Goal: Information Seeking & Learning: Learn about a topic

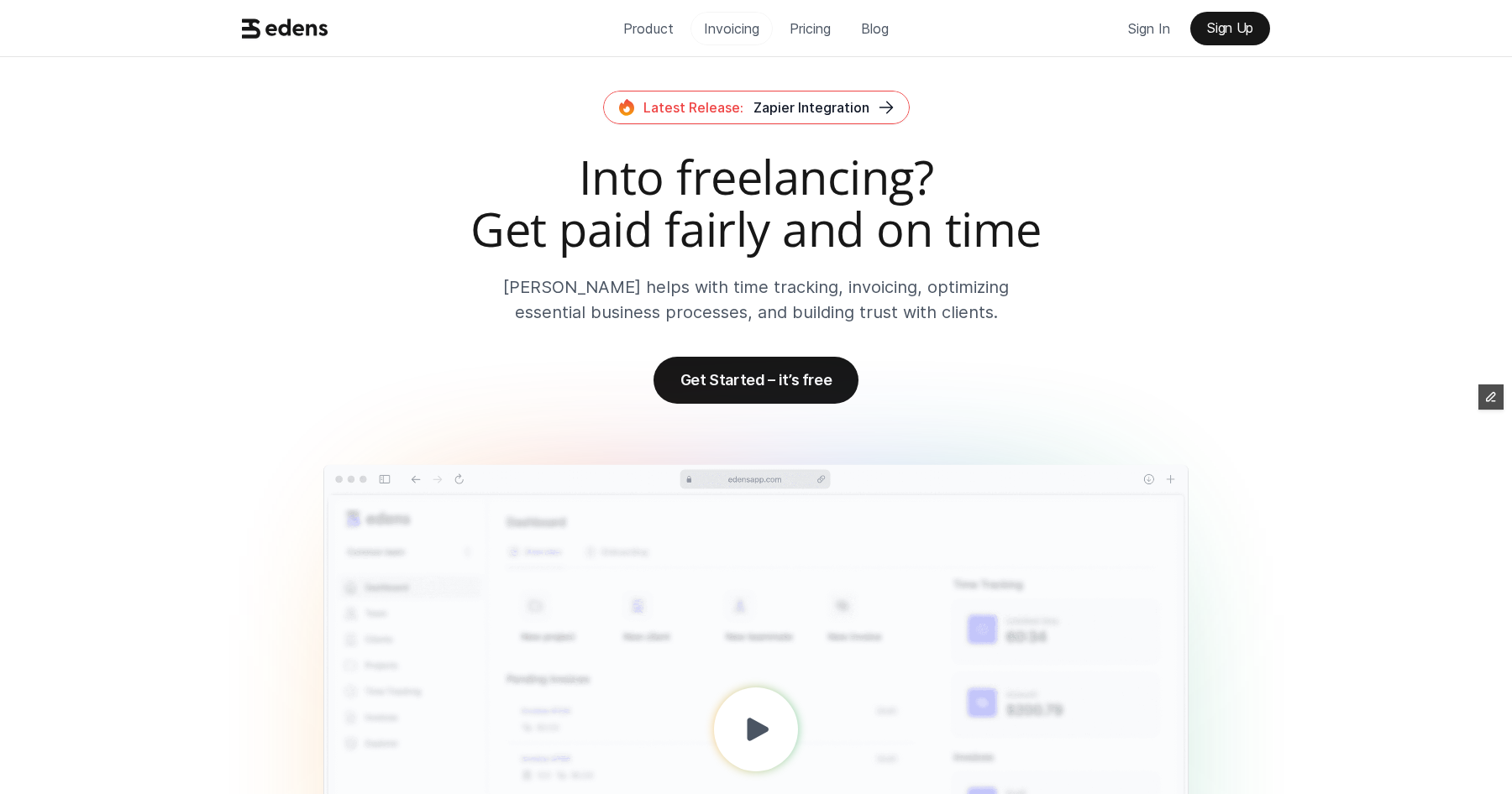
click at [719, 33] on p "Invoicing" at bounding box center [731, 28] width 55 height 25
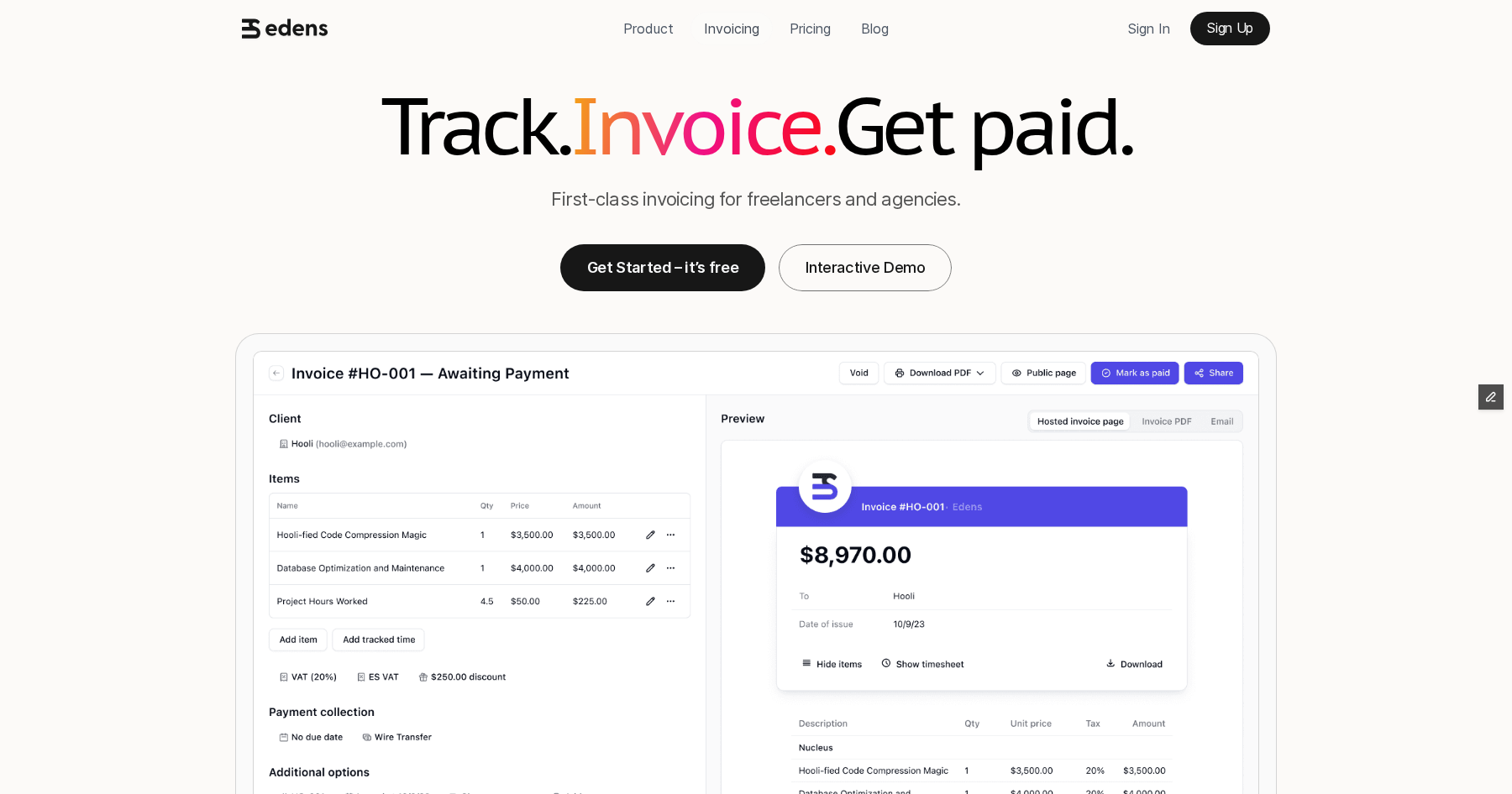
click at [645, 22] on p "Product" at bounding box center [648, 28] width 50 height 25
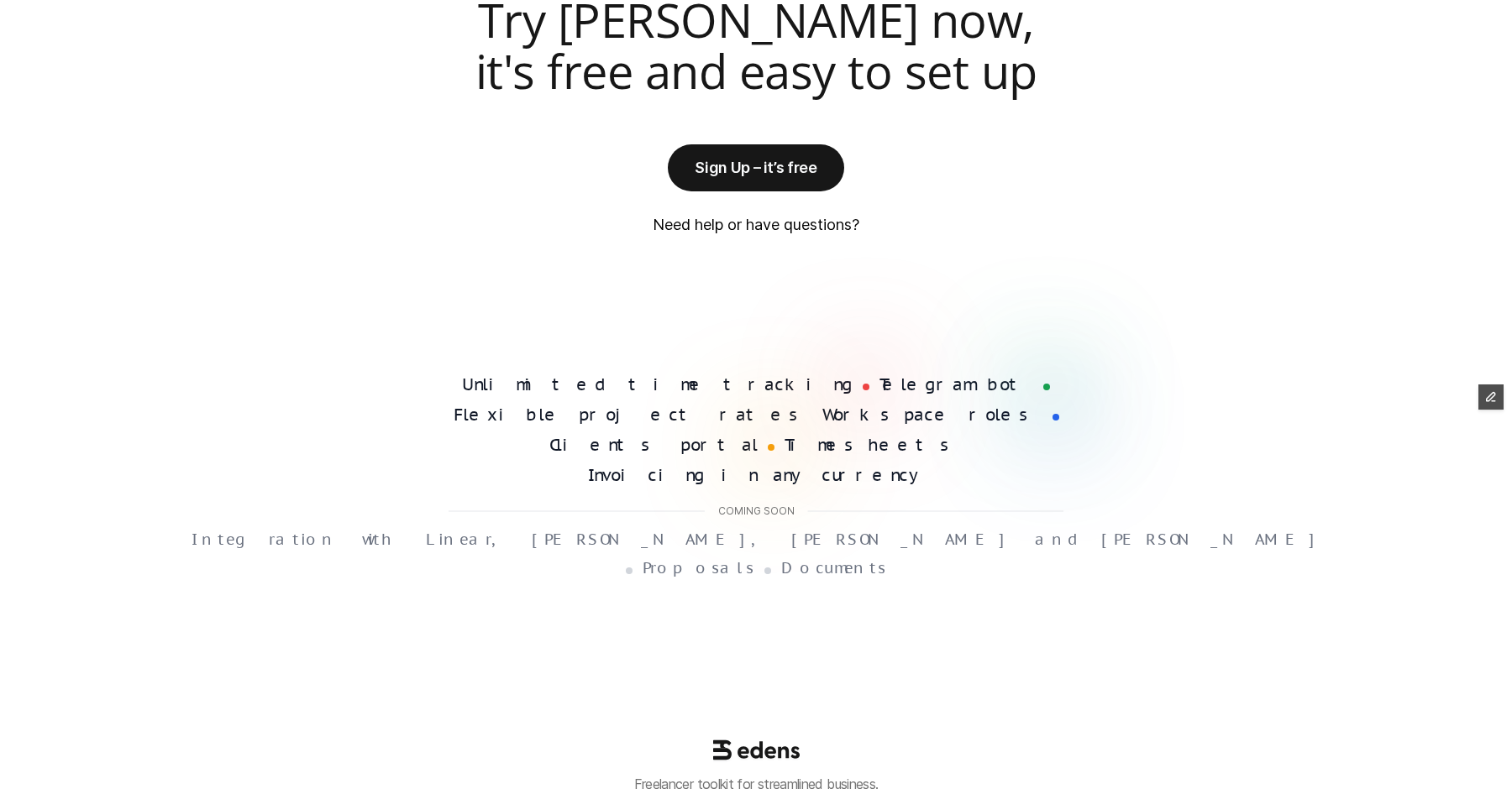
scroll to position [3708, 0]
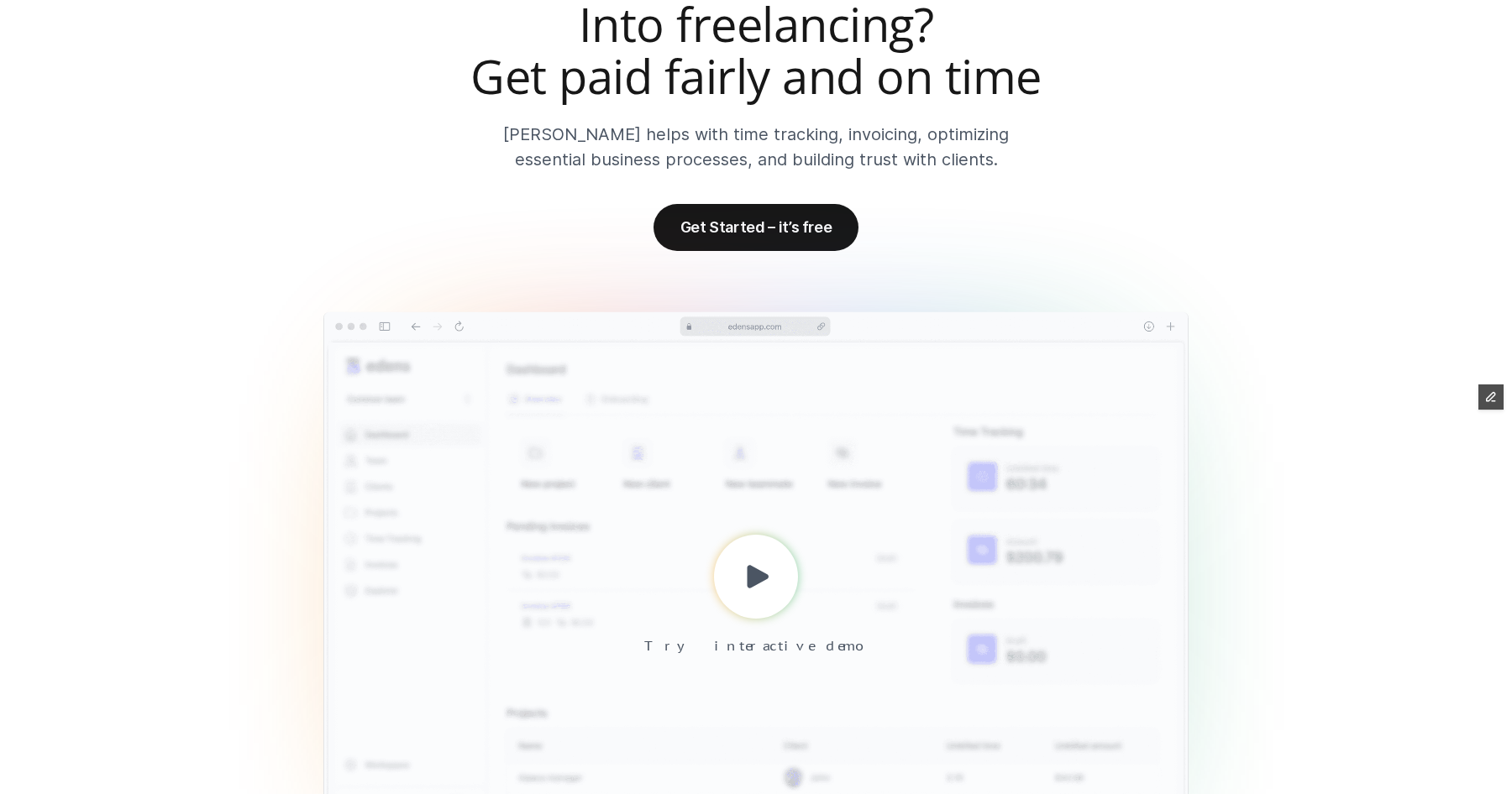
scroll to position [0, 0]
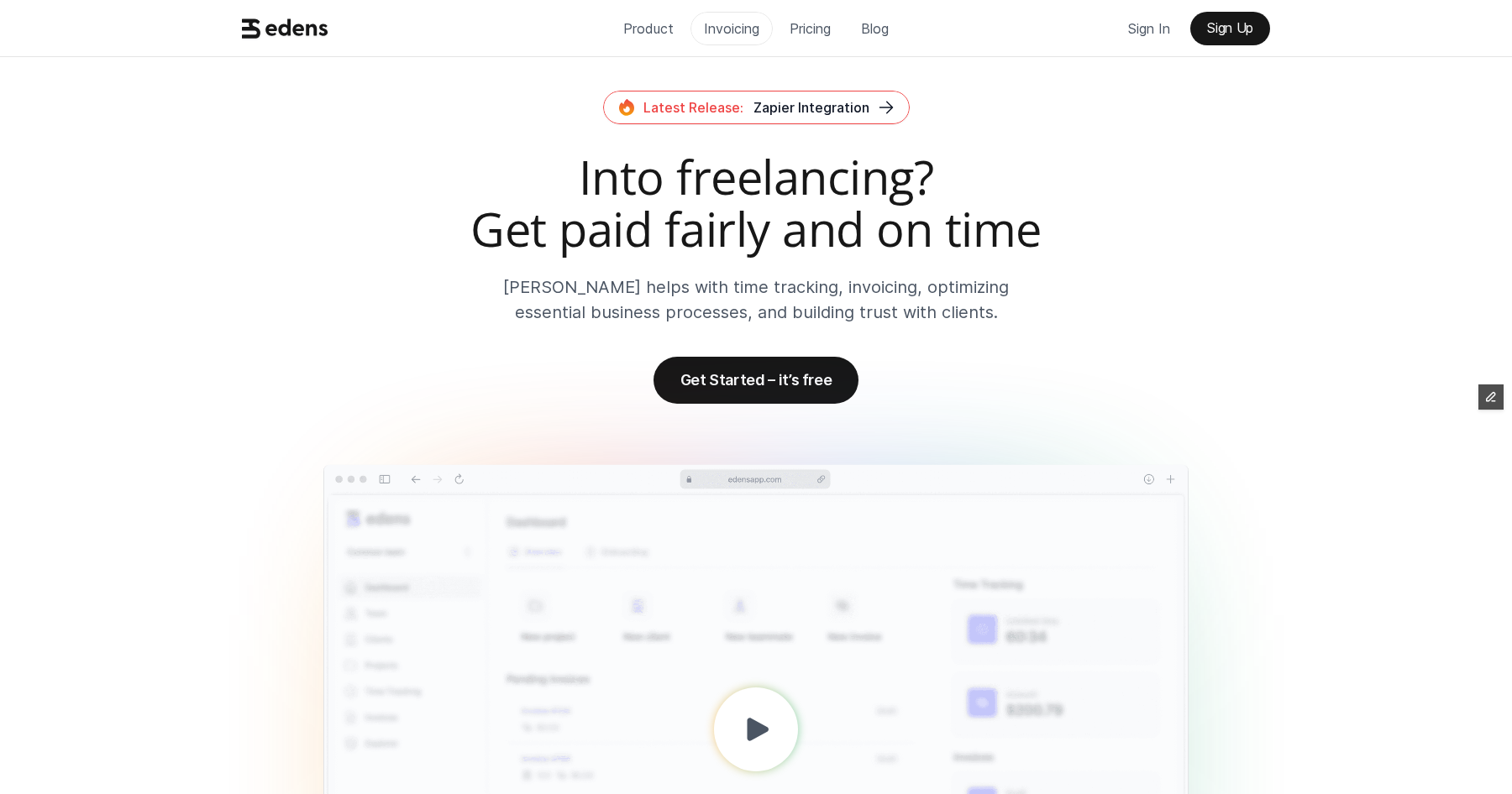
click at [715, 28] on p "Invoicing" at bounding box center [731, 28] width 55 height 25
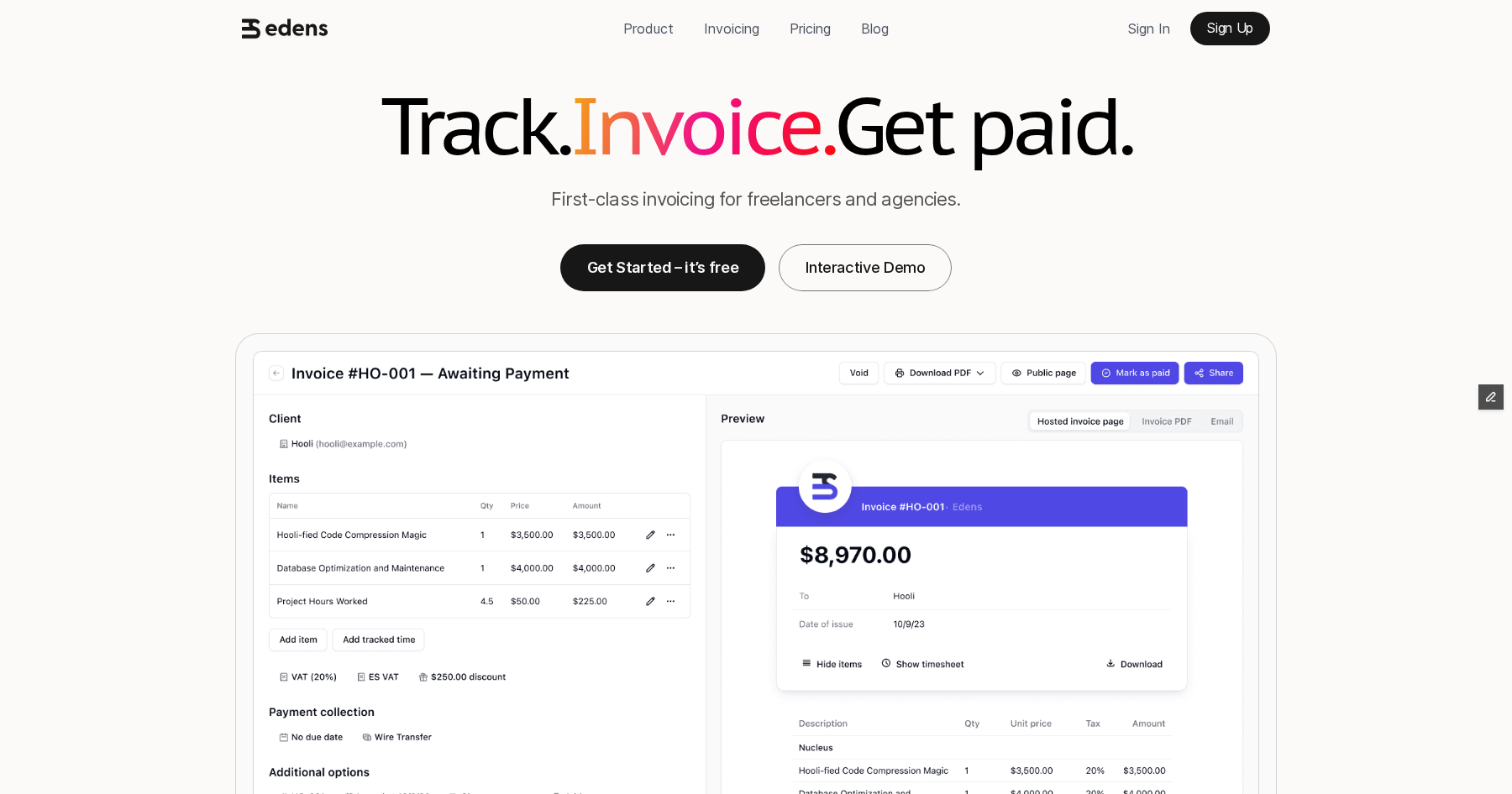
click at [790, 50] on div "Product Invoicing Pricing Blog Sign In Sign Up" at bounding box center [756, 28] width 1512 height 57
click at [804, 31] on p "Pricing" at bounding box center [810, 28] width 41 height 25
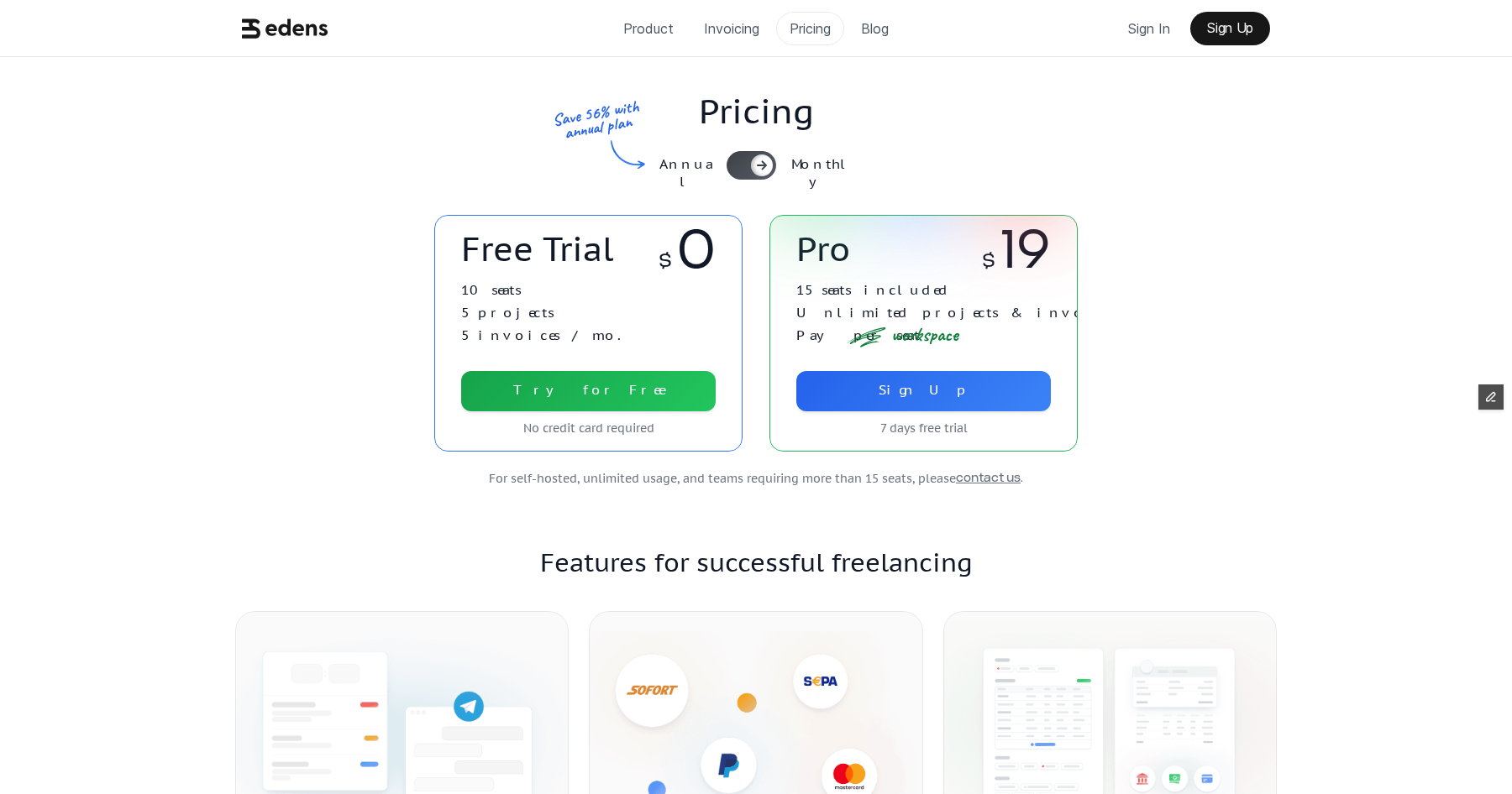
click at [798, 33] on p "Pricing" at bounding box center [810, 28] width 41 height 25
click at [858, 34] on link "Blog" at bounding box center [874, 28] width 54 height 34
click at [868, 33] on p "Blog" at bounding box center [874, 28] width 28 height 25
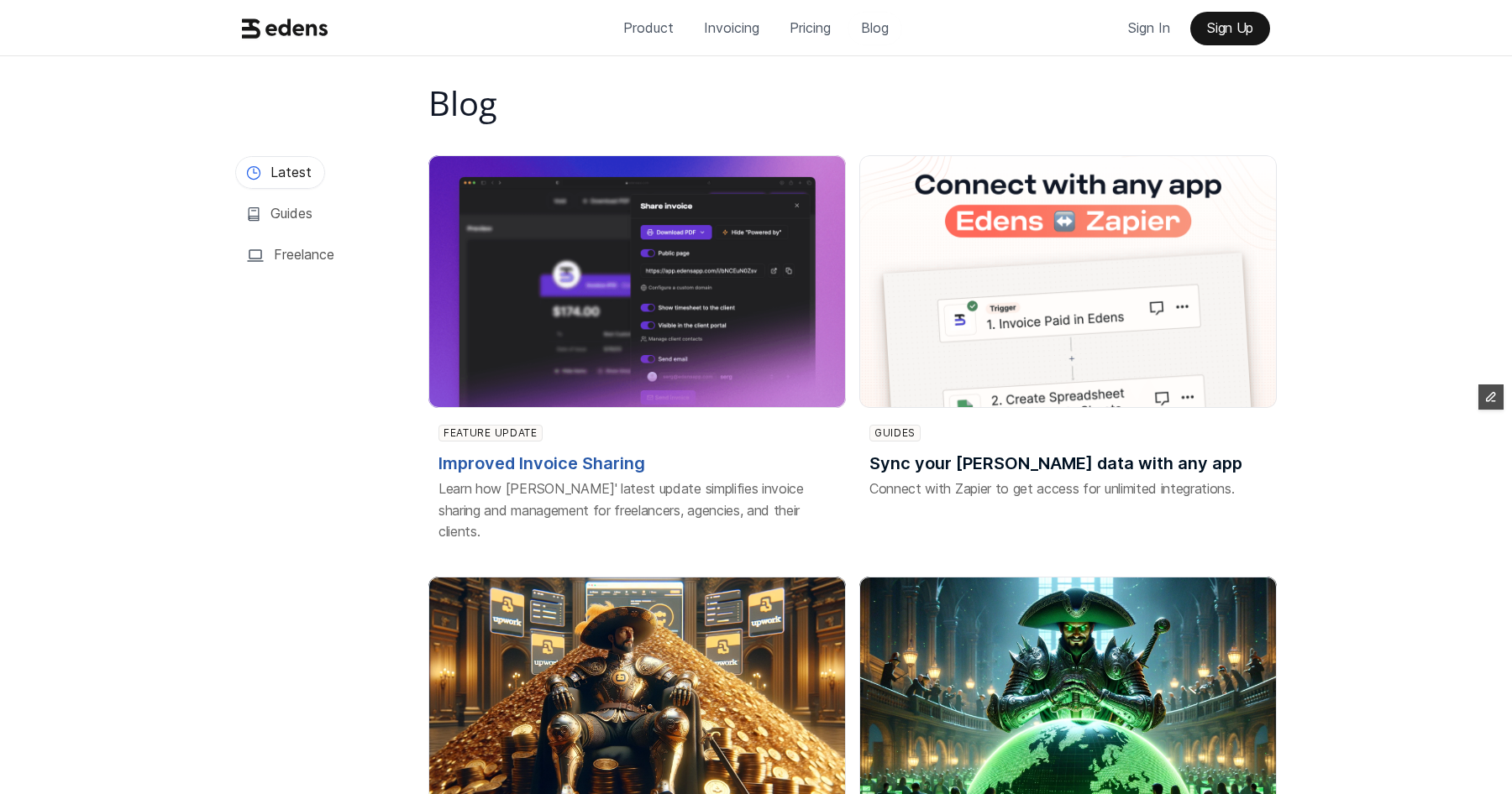
click at [629, 338] on img at bounding box center [637, 281] width 417 height 252
click at [795, 40] on p "Pricing" at bounding box center [810, 28] width 41 height 25
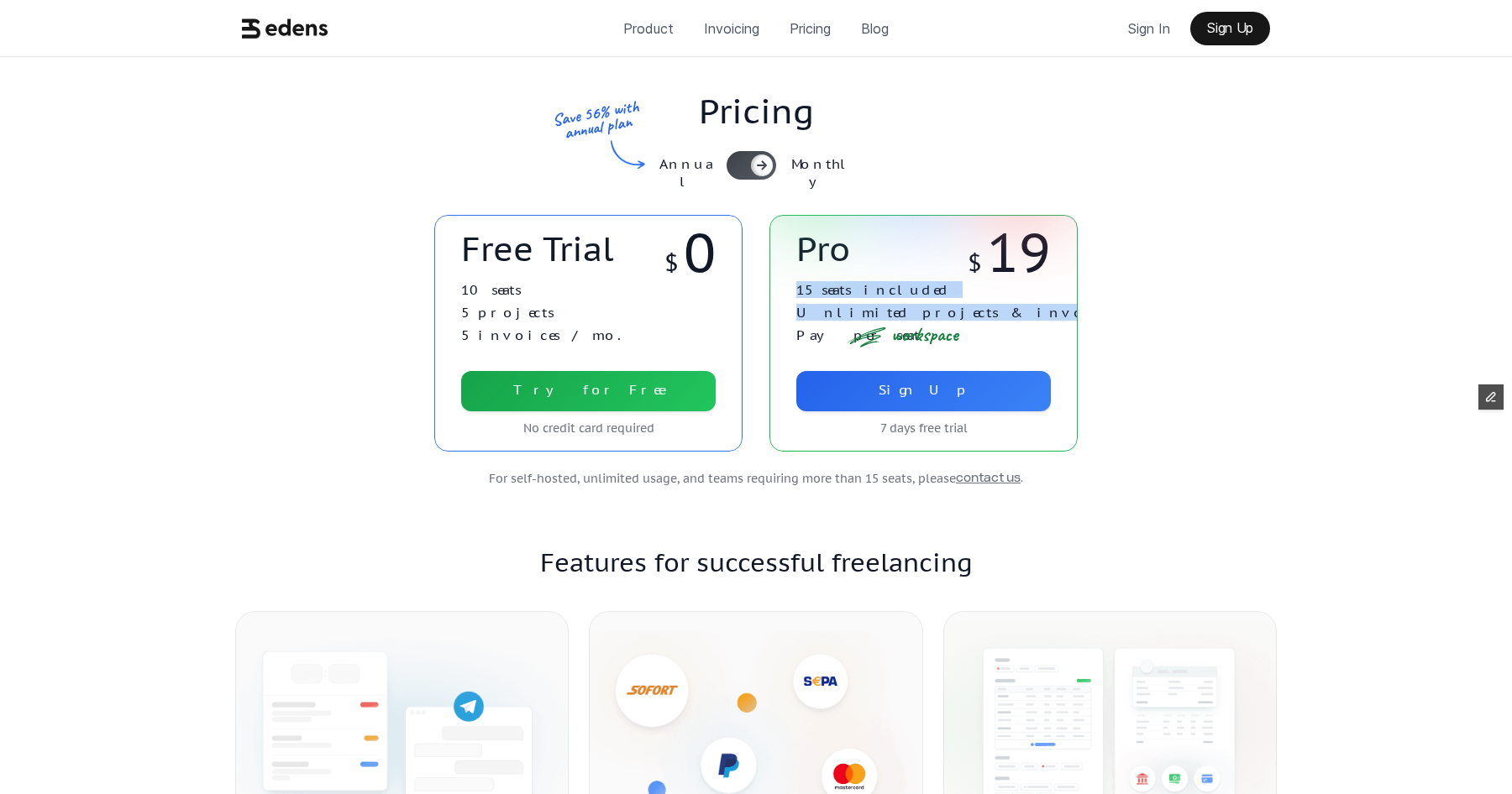
drag, startPoint x: 797, startPoint y: 339, endPoint x: 957, endPoint y: 342, distance: 160.0
click at [957, 342] on div "workspace 15 seats included Unlimited projects & invoices Pay per seat" at bounding box center [923, 318] width 254 height 81
click at [957, 342] on p "workspace" at bounding box center [924, 334] width 67 height 15
click at [1148, 21] on p "Sign In" at bounding box center [1148, 28] width 42 height 25
